Goal: Transaction & Acquisition: Subscribe to service/newsletter

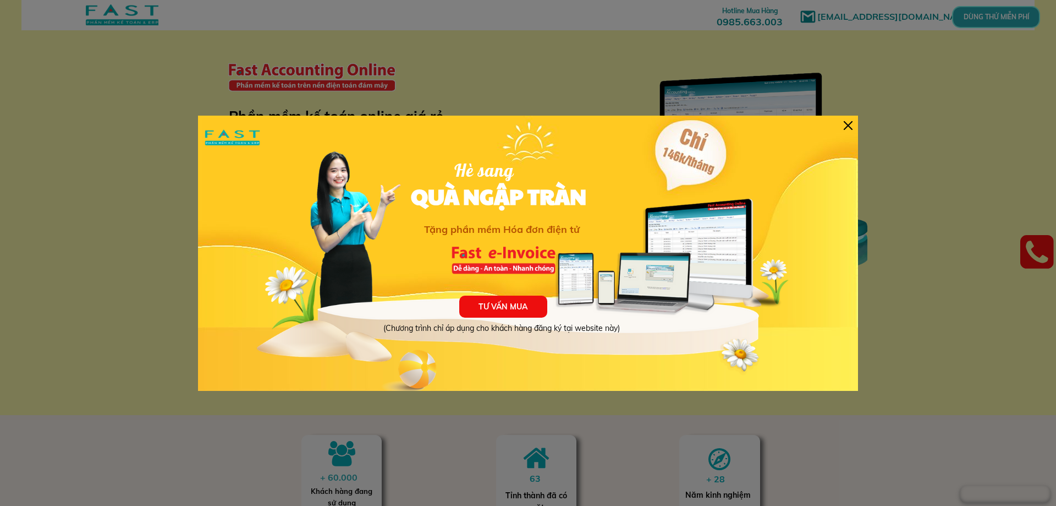
click at [852, 128] on div at bounding box center [848, 125] width 9 height 9
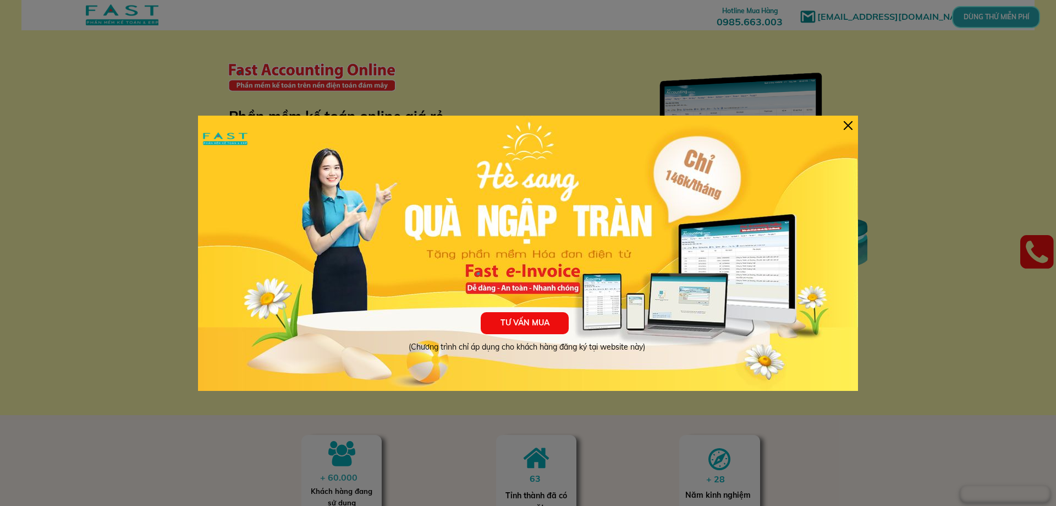
click at [852, 124] on div at bounding box center [848, 125] width 9 height 9
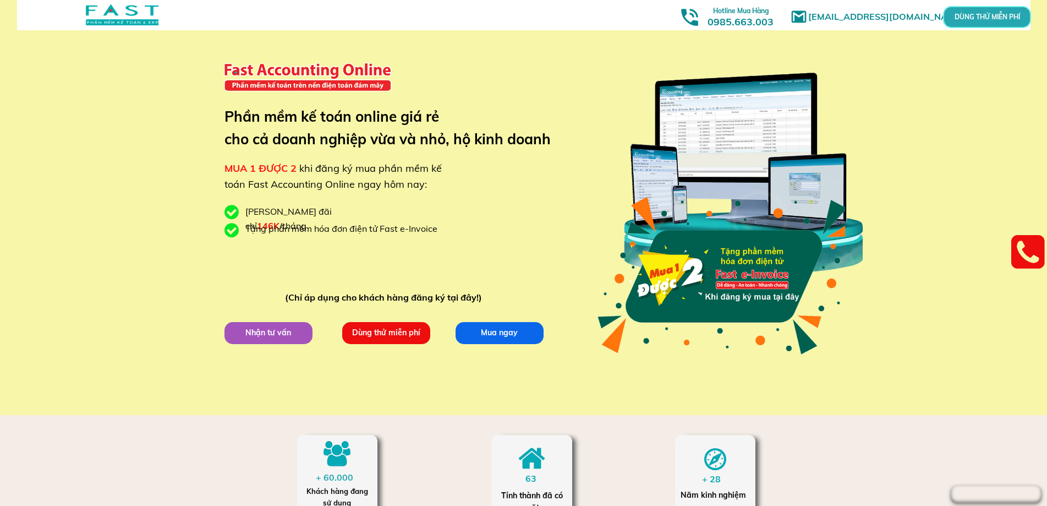
click at [523, 331] on p "Mua ngay" at bounding box center [499, 333] width 88 height 22
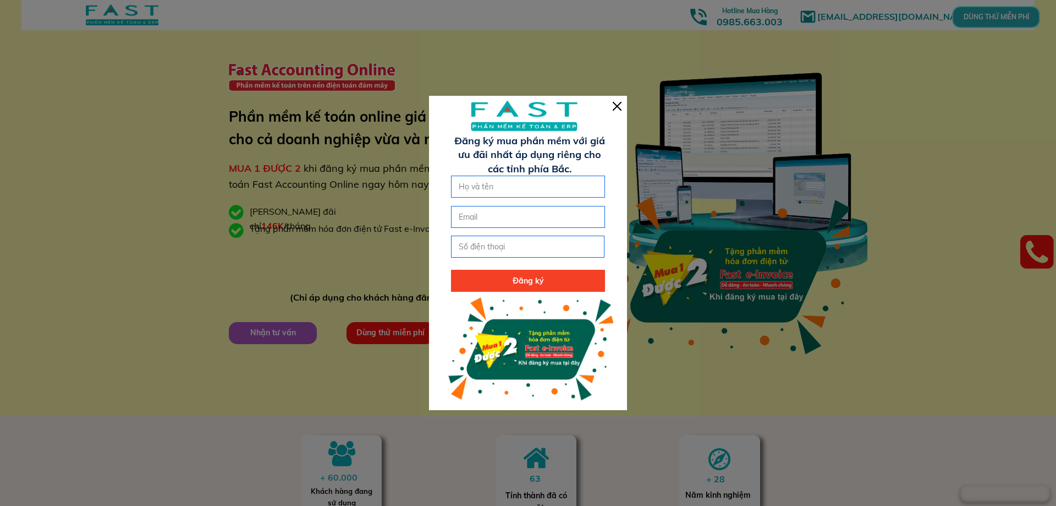
click at [617, 104] on div at bounding box center [617, 106] width 9 height 9
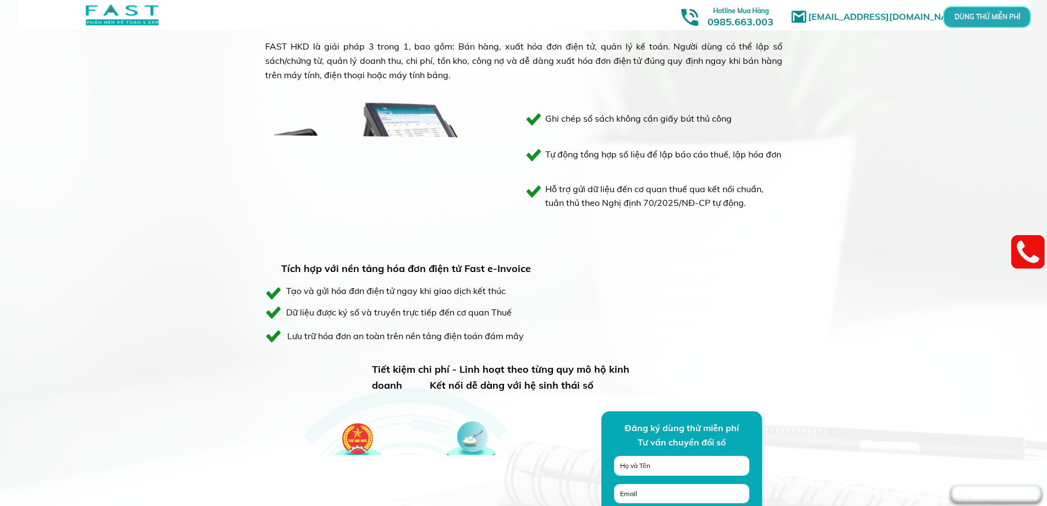
scroll to position [715, 0]
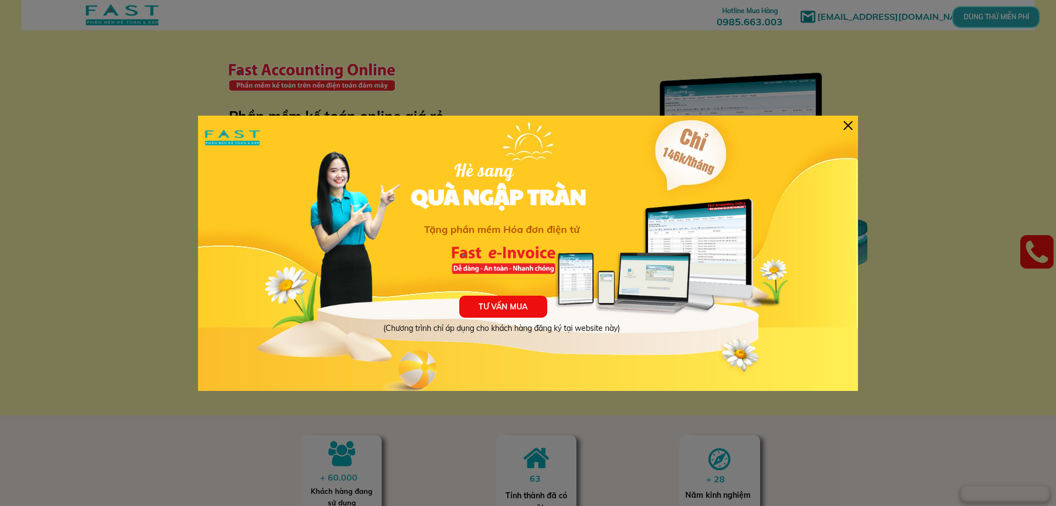
click at [849, 125] on div at bounding box center [848, 125] width 9 height 9
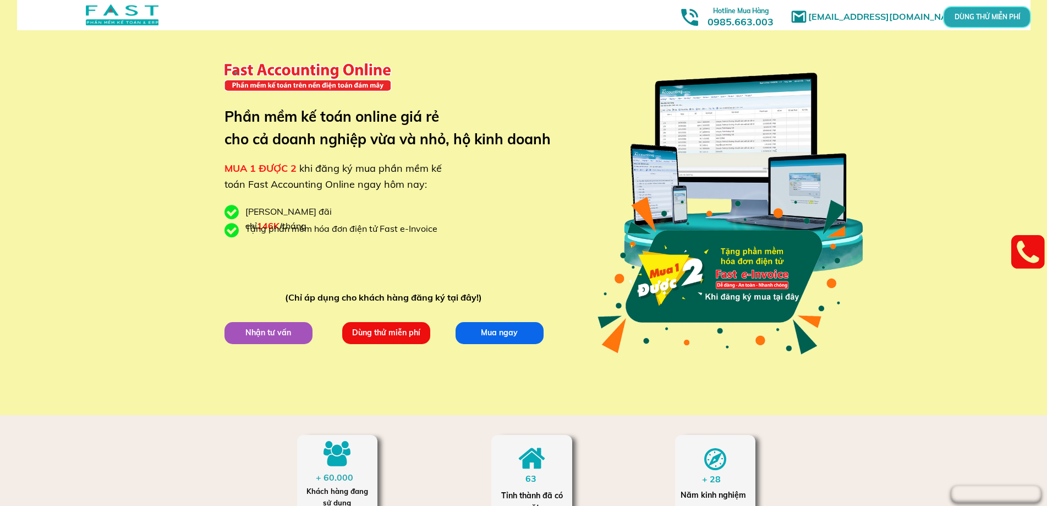
click at [387, 335] on p "Dùng thử miễn phí" at bounding box center [386, 333] width 88 height 22
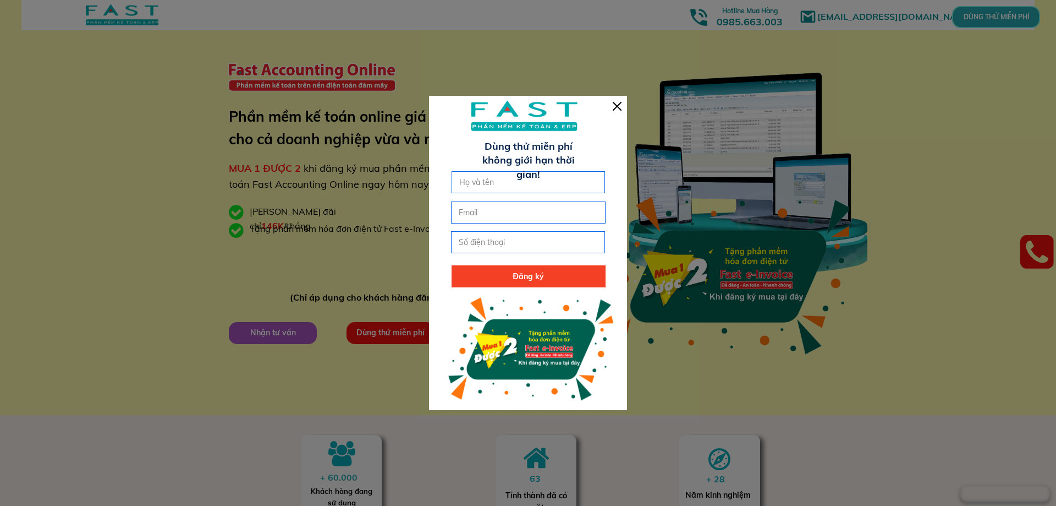
click at [619, 104] on div at bounding box center [617, 106] width 9 height 9
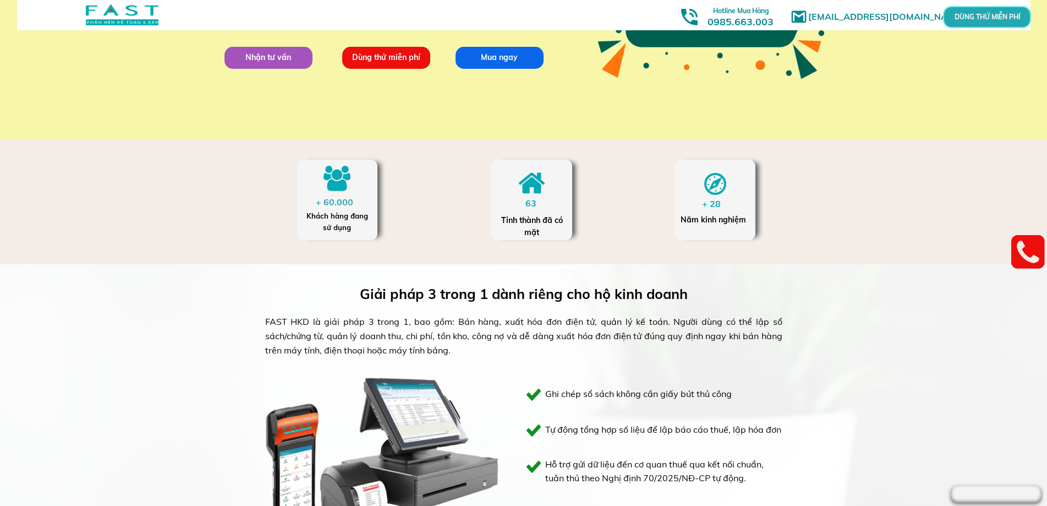
scroll to position [55, 0]
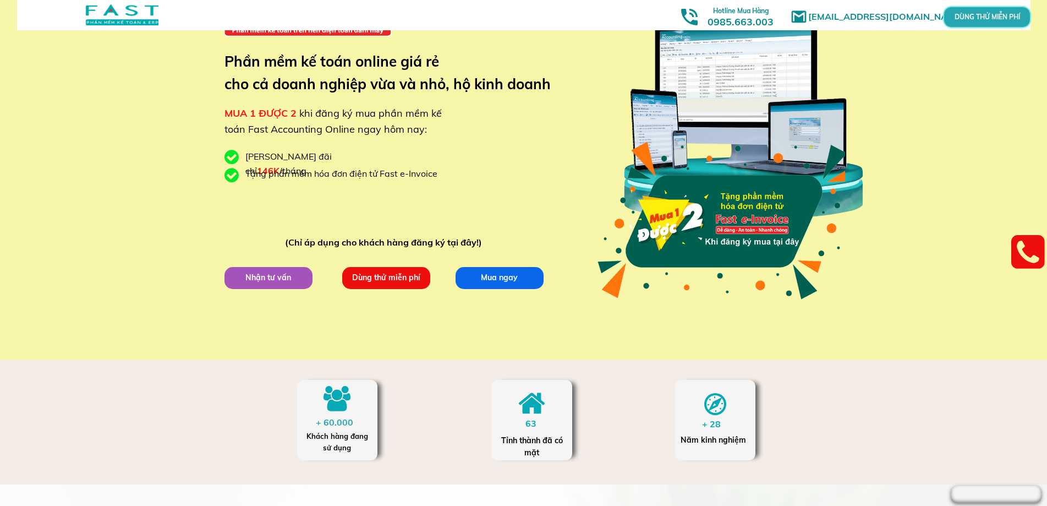
click at [387, 284] on p "Dùng thử miễn phí" at bounding box center [386, 278] width 88 height 22
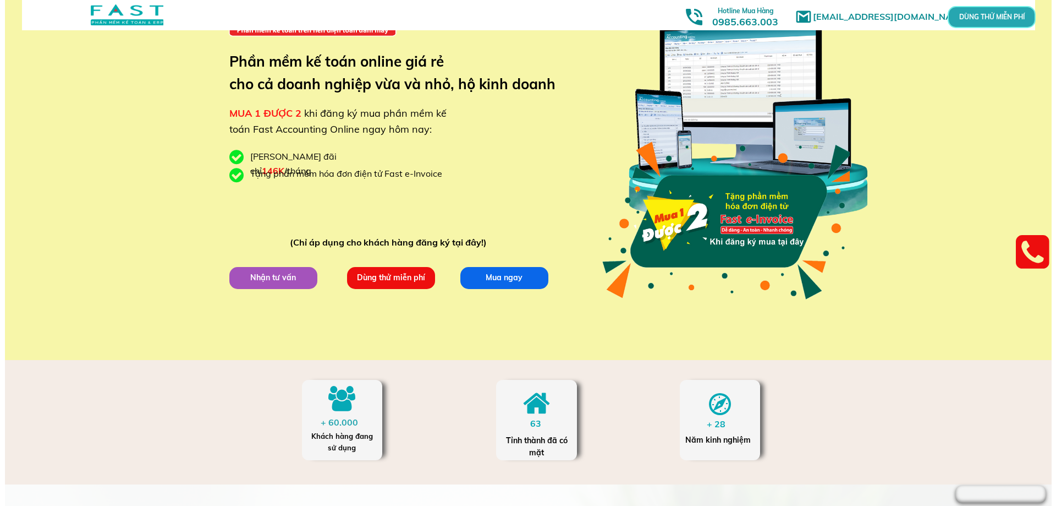
scroll to position [0, 0]
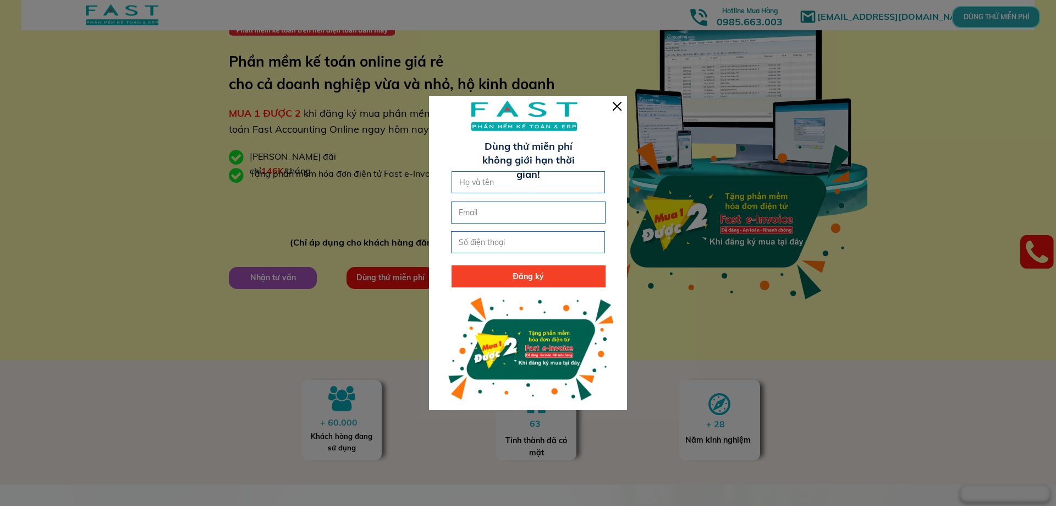
click at [511, 181] on input "text" at bounding box center [529, 182] width 144 height 21
paste input "ã"
paste input "ỉ"
paste input "ir"
paste input "ỉ"
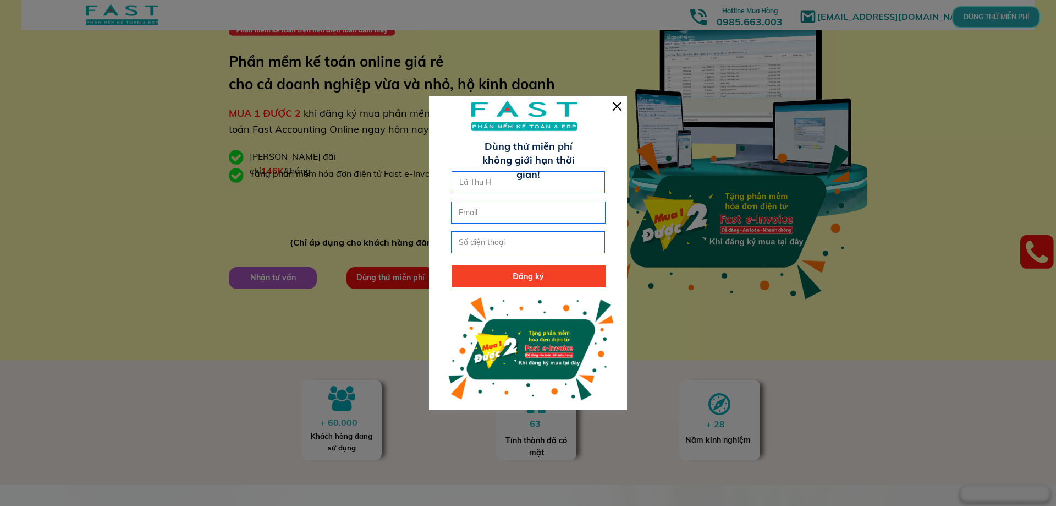
paste input "ir"
paste input "ê"
paste input "ền"
type input "Lã Thu Hiền"
click button "submit" at bounding box center [0, 0] width 0 height 0
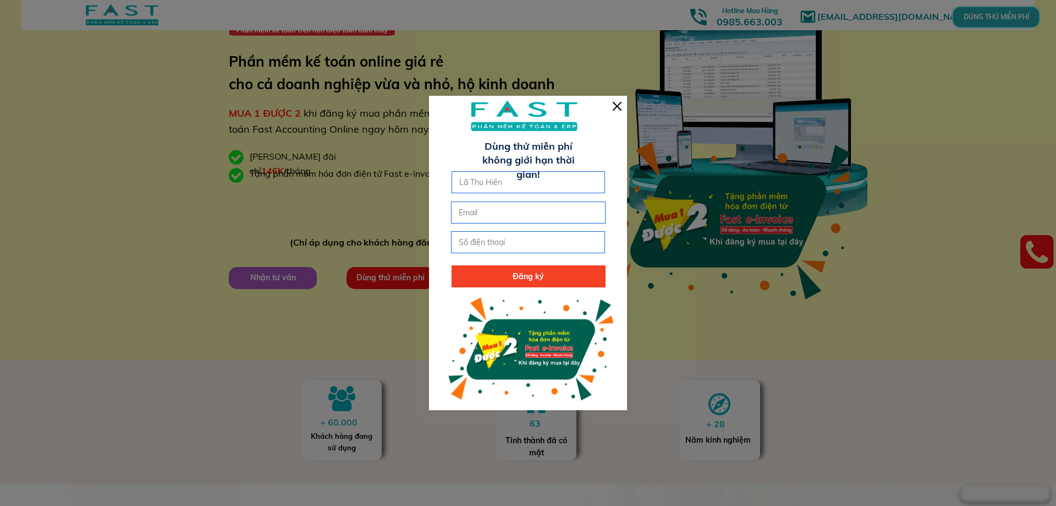
click at [506, 206] on input "email" at bounding box center [528, 212] width 144 height 21
click at [494, 240] on input "tel" at bounding box center [528, 242] width 144 height 21
click at [577, 209] on input "lathuhienhbl1745@" at bounding box center [528, 212] width 144 height 21
type input "[EMAIL_ADDRESS][DOMAIN_NAME]"
click at [564, 240] on input "tel" at bounding box center [528, 242] width 144 height 21
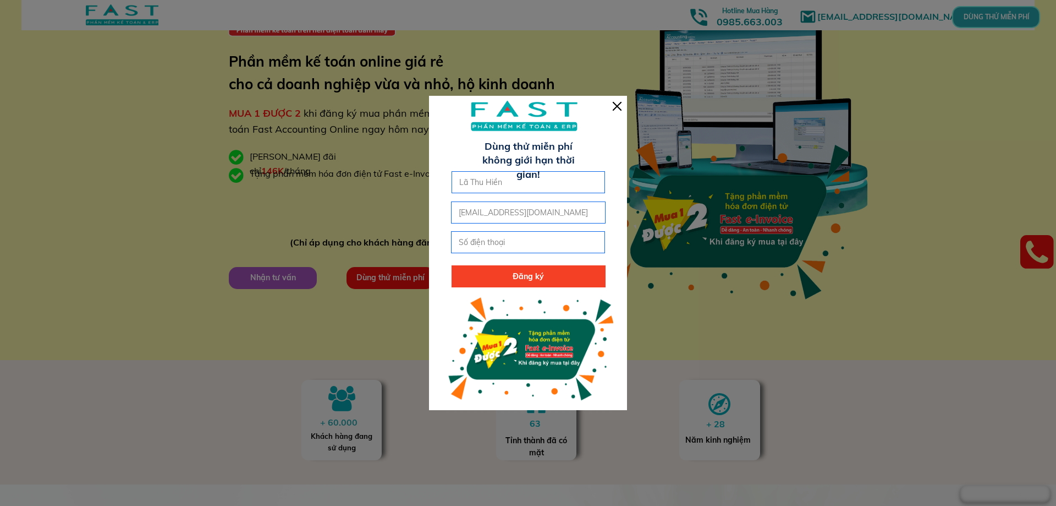
click at [569, 214] on input "[EMAIL_ADDRESS][DOMAIN_NAME]" at bounding box center [528, 212] width 144 height 21
click at [541, 239] on input "tel" at bounding box center [528, 242] width 144 height 21
type input "0859188659"
click at [508, 281] on p "Đăng ký" at bounding box center [529, 276] width 154 height 22
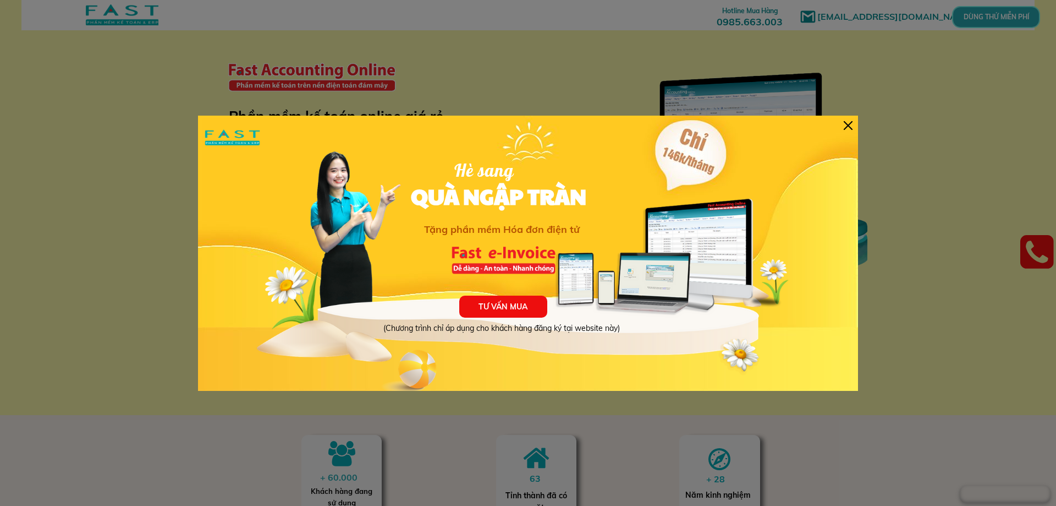
click at [849, 123] on div at bounding box center [848, 125] width 9 height 9
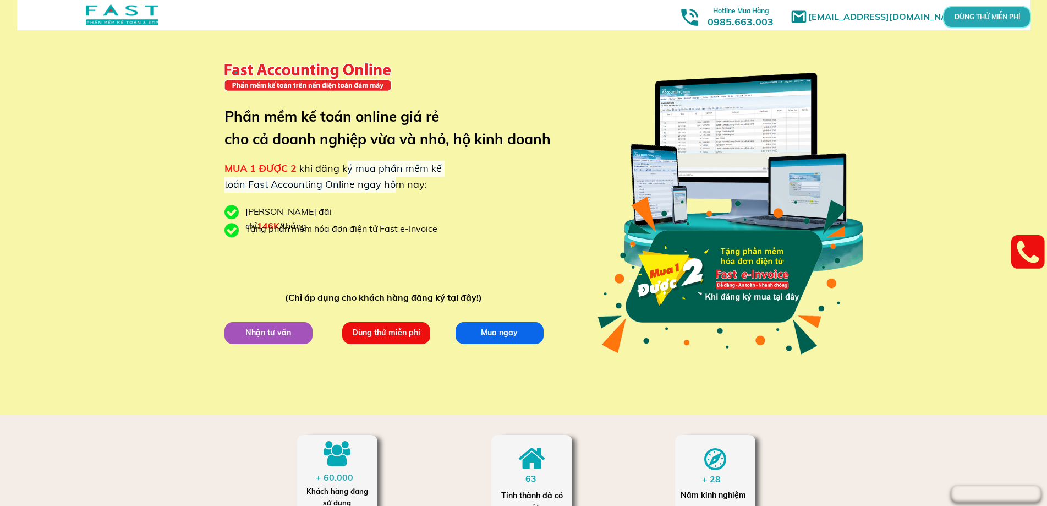
drag, startPoint x: 345, startPoint y: 171, endPoint x: 392, endPoint y: 191, distance: 51.2
click at [392, 191] on div "MUA 1 ĐƯỢC 2 khi đăng ký mua phần mềm kế toán Fast Accounting Online ngay hôm n…" at bounding box center [334, 177] width 221 height 32
click at [398, 168] on span "khi đăng ký mua phần mềm kế toán Fast Accounting Online ngay hôm nay:" at bounding box center [332, 176] width 217 height 29
click at [481, 152] on div "[EMAIL_ADDRESS][DOMAIN_NAME] MUA 1 ĐƯỢC 2 khi đăng ký mua phần mềm kế toán Fast…" at bounding box center [524, 207] width 528 height 415
